Goal: Transaction & Acquisition: Purchase product/service

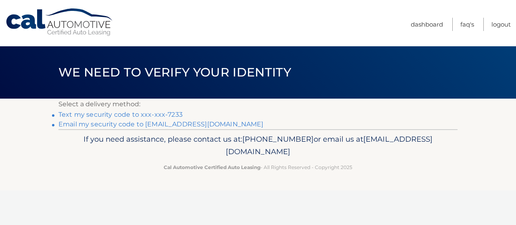
click at [123, 113] on link "Text my security code to xxx-xxx-7233" at bounding box center [120, 115] width 124 height 8
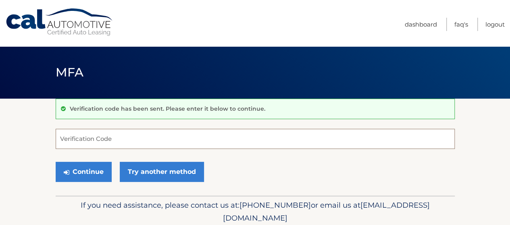
click at [106, 134] on input "Verification Code" at bounding box center [255, 139] width 399 height 20
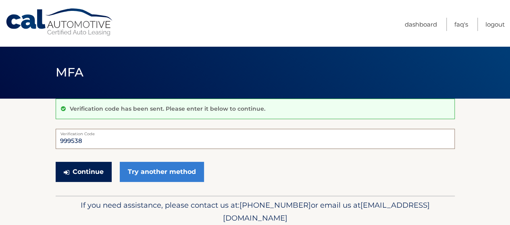
type input "999538"
click at [84, 171] on button "Continue" at bounding box center [84, 172] width 56 height 20
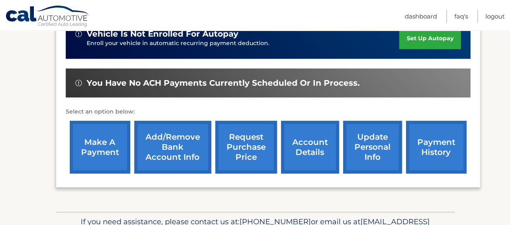
scroll to position [222, 0]
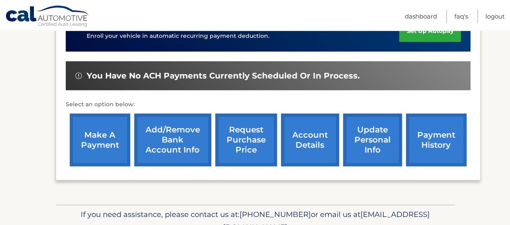
click at [436, 136] on link "payment history" at bounding box center [436, 140] width 60 height 53
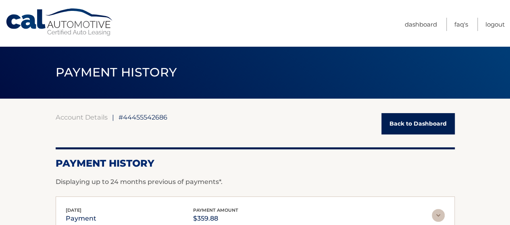
click at [405, 114] on link "Back to Dashboard" at bounding box center [417, 123] width 73 height 21
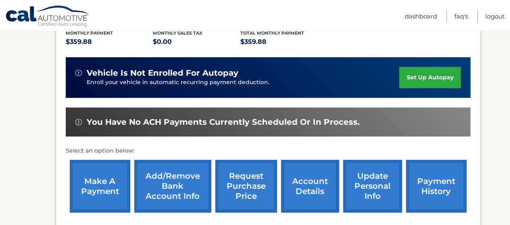
scroll to position [185, 0]
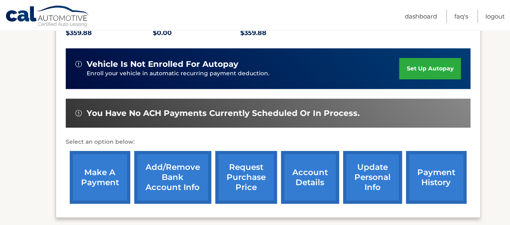
click at [105, 172] on link "make a payment" at bounding box center [100, 177] width 60 height 53
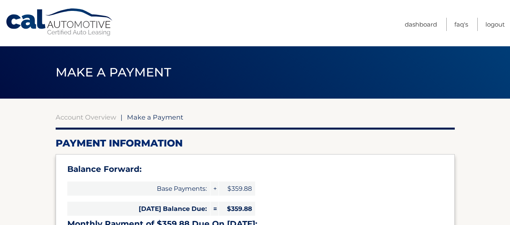
select select "NmNiZjRkNGMtMWEyYy00NzQ2LTkwMDQtYjE5MzQ5OWMyZGQw"
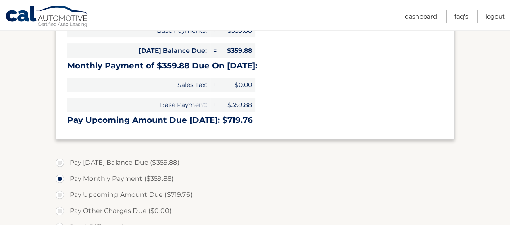
scroll to position [175, 0]
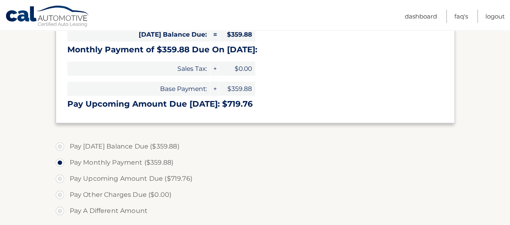
click at [62, 148] on label "Pay [DATE] Balance Due ($359.88)" at bounding box center [255, 147] width 399 height 16
click at [62, 148] on input "Pay Today's Balance Due ($359.88)" at bounding box center [63, 145] width 8 height 13
radio input "true"
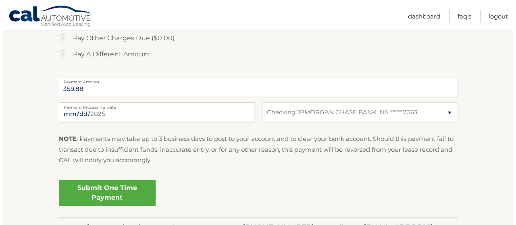
scroll to position [359, 0]
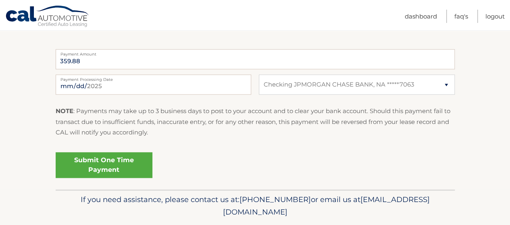
click at [96, 156] on link "Submit One Time Payment" at bounding box center [104, 165] width 97 height 26
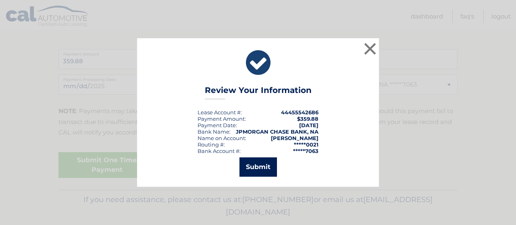
click at [259, 168] on button "Submit" at bounding box center [257, 167] width 37 height 19
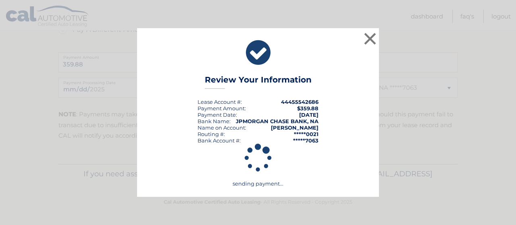
scroll to position [356, 0]
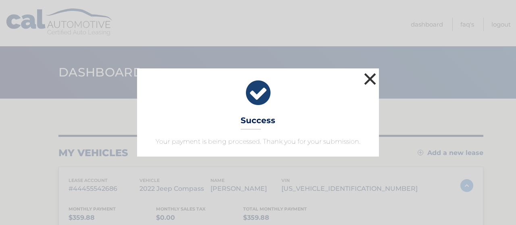
click at [369, 82] on button "×" at bounding box center [370, 79] width 16 height 16
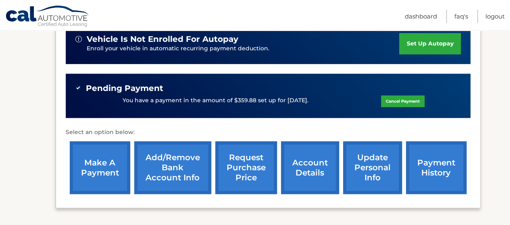
scroll to position [215, 0]
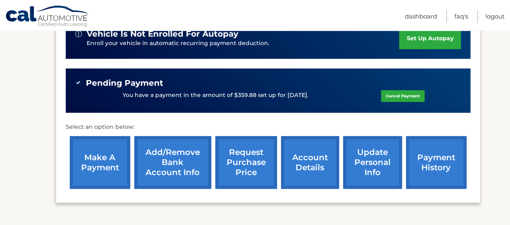
click at [427, 163] on link "payment history" at bounding box center [436, 162] width 60 height 53
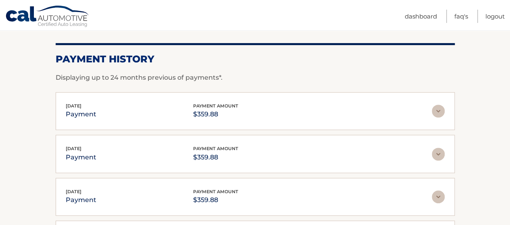
scroll to position [71, 0]
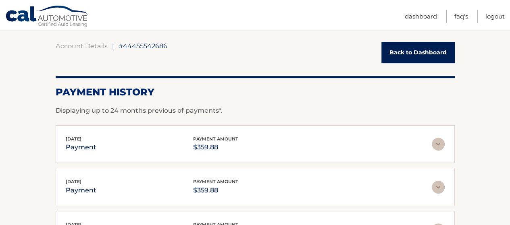
click at [435, 57] on link "Back to Dashboard" at bounding box center [417, 52] width 73 height 21
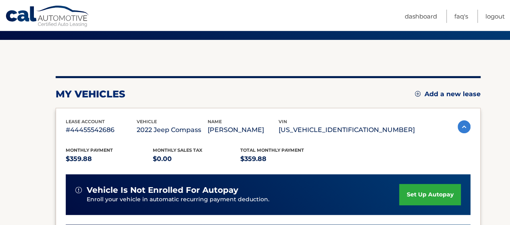
scroll to position [57, 0]
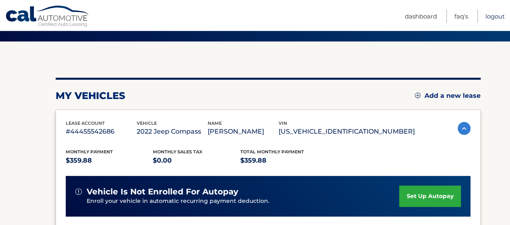
click at [500, 17] on link "Logout" at bounding box center [494, 16] width 19 height 13
